Goal: Information Seeking & Learning: Understand process/instructions

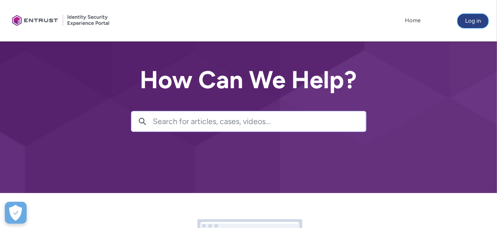
click at [463, 21] on button "Log in" at bounding box center [473, 21] width 31 height 14
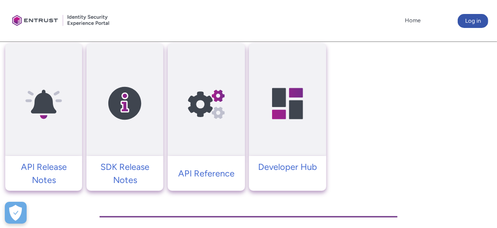
scroll to position [402, 0]
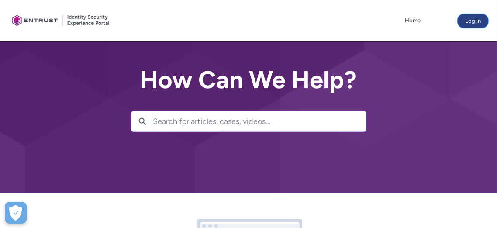
click at [475, 22] on button "Log in" at bounding box center [473, 21] width 31 height 14
